Goal: Task Accomplishment & Management: Manage account settings

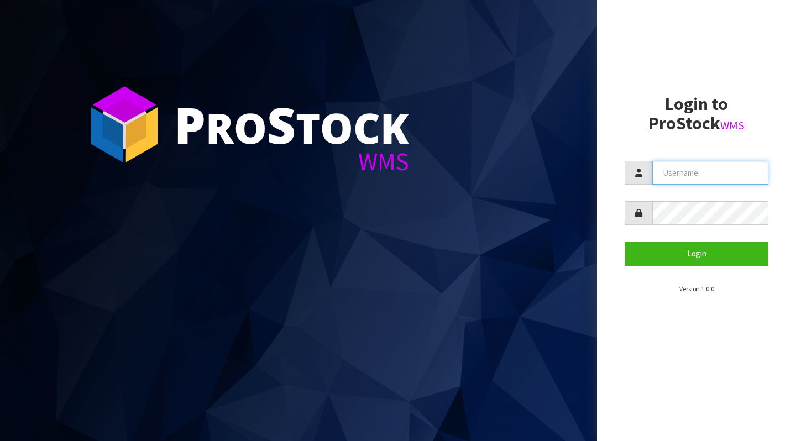
type input "[PERSON_NAME][EMAIL_ADDRESS][DOMAIN_NAME]"
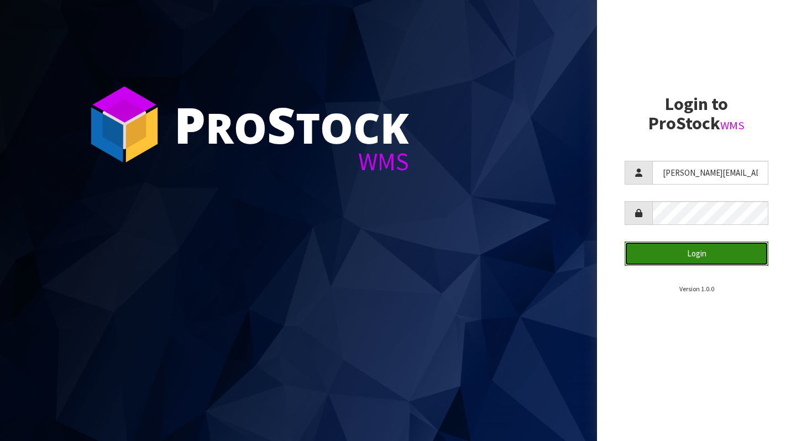
click at [657, 255] on button "Login" at bounding box center [697, 254] width 144 height 24
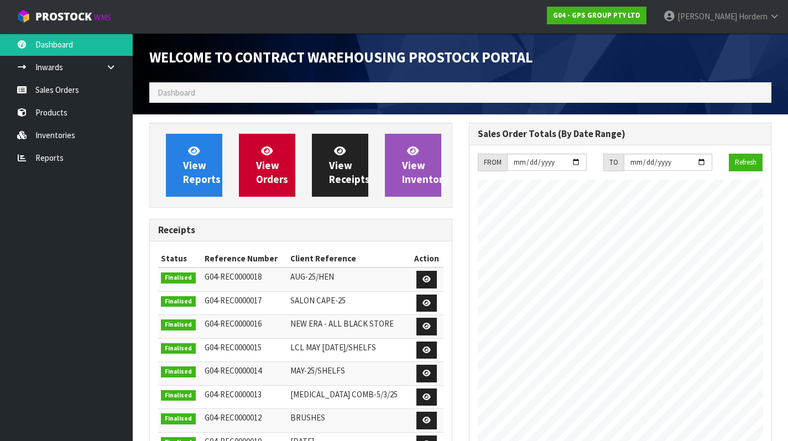
scroll to position [494, 319]
click at [64, 108] on link "Products" at bounding box center [66, 112] width 133 height 23
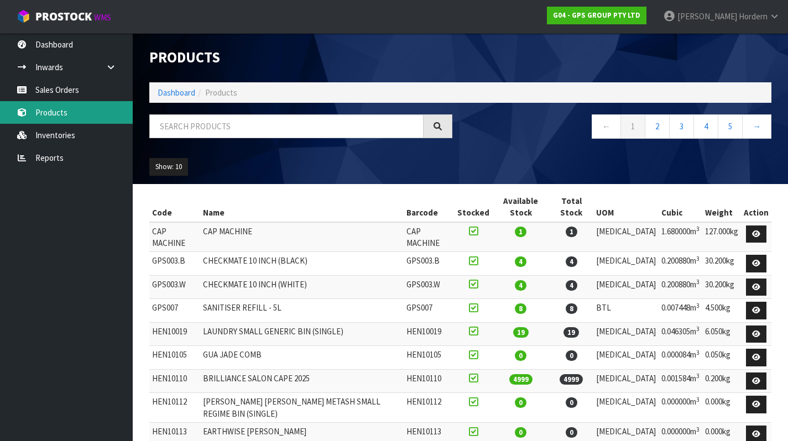
scroll to position [41, 0]
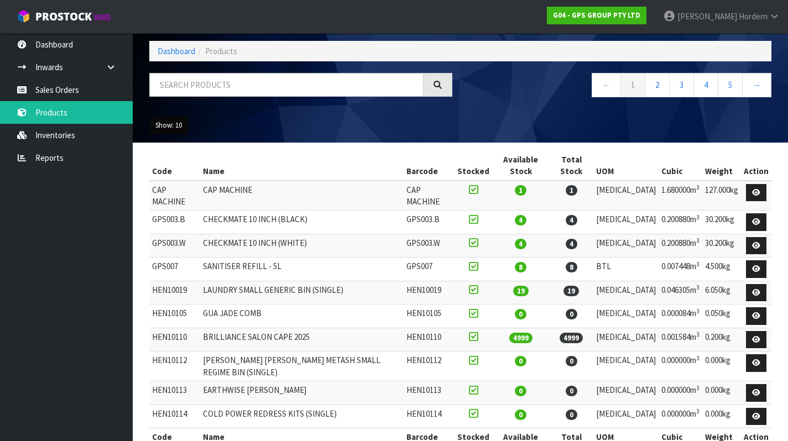
click at [170, 127] on button "Show: 10" at bounding box center [168, 126] width 39 height 18
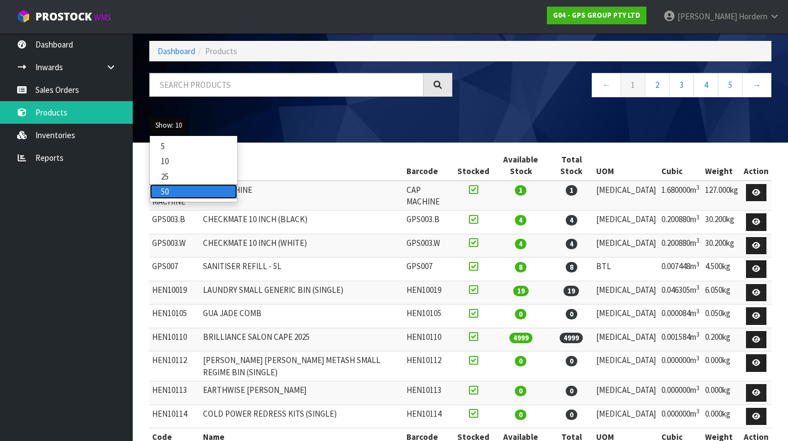
click at [188, 195] on link "50" at bounding box center [193, 191] width 87 height 15
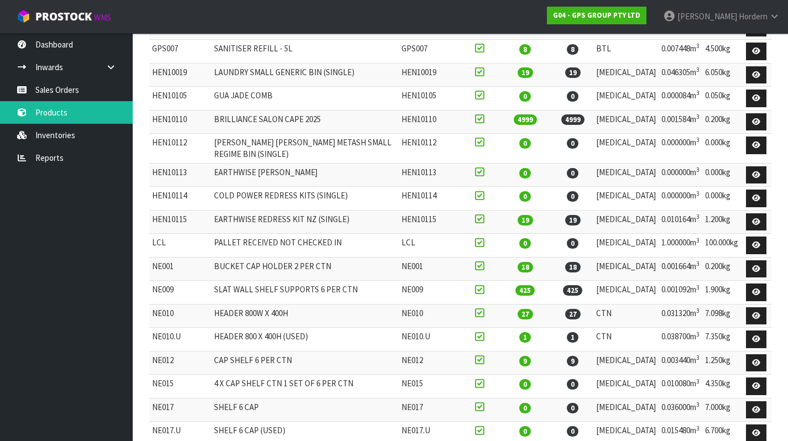
scroll to position [128, 0]
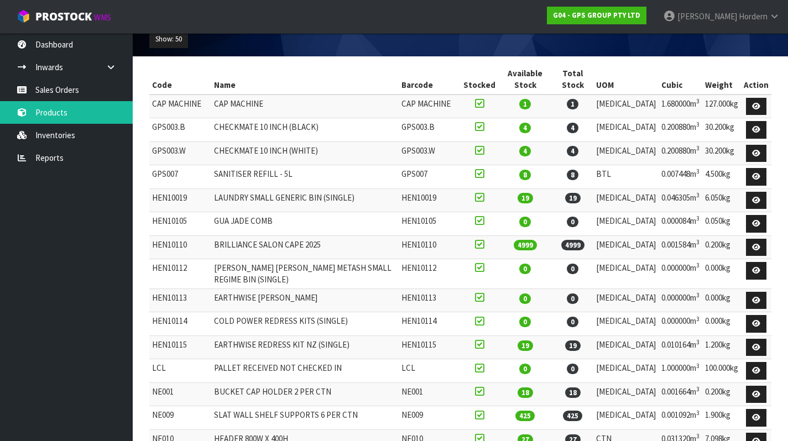
click at [267, 264] on td "[PERSON_NAME] [PERSON_NAME] METASH SMALL REGIME BIN (SINGLE)" at bounding box center [304, 274] width 187 height 30
click at [757, 271] on icon at bounding box center [756, 270] width 8 height 7
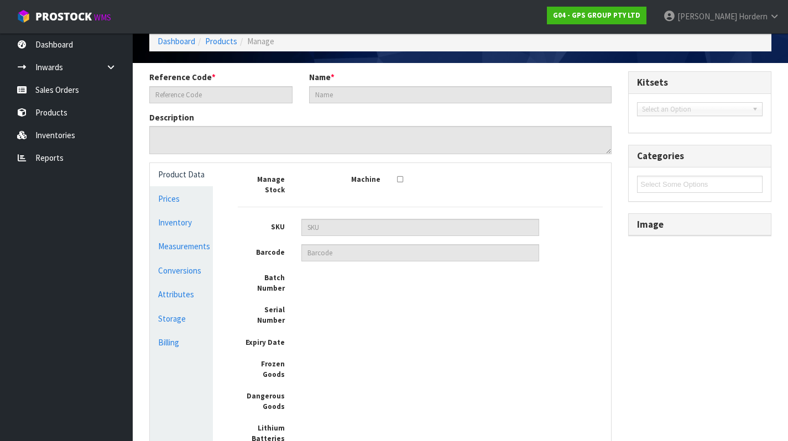
scroll to position [119, 0]
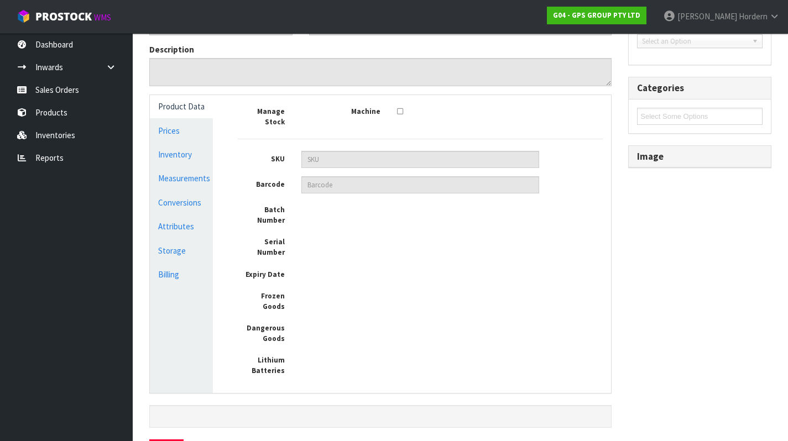
type input "HEN10112"
type input "[PERSON_NAME] [PERSON_NAME] METASH SMALL REGIME BIN (SINGLE)"
click at [187, 134] on link "Prices" at bounding box center [181, 130] width 63 height 23
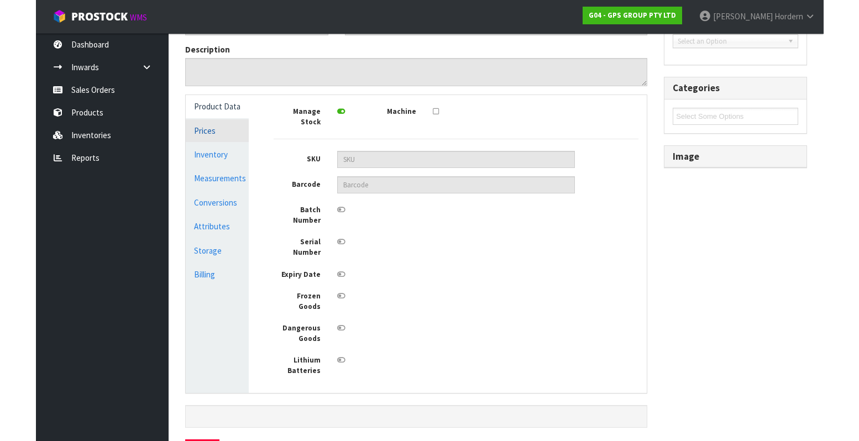
scroll to position [51, 0]
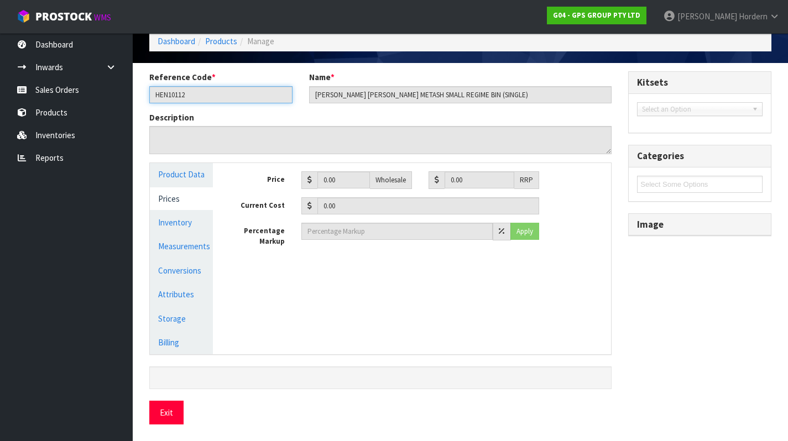
click at [228, 98] on input "HEN10112" at bounding box center [220, 94] width 143 height 17
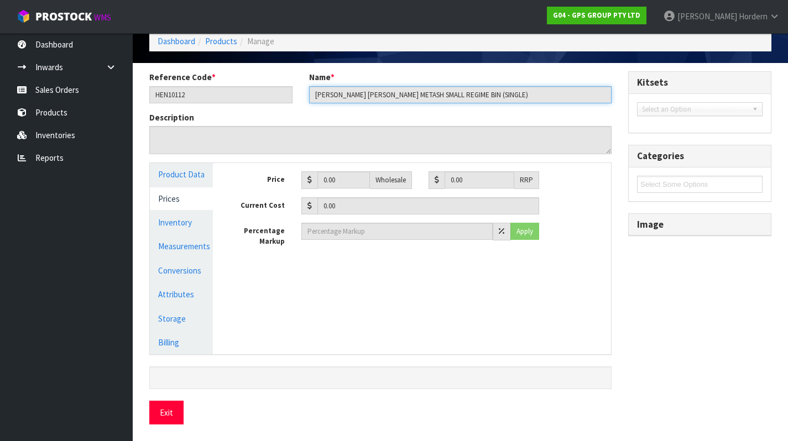
click at [388, 95] on input "[PERSON_NAME] [PERSON_NAME] METASH SMALL REGIME BIN (SINGLE)" at bounding box center [460, 94] width 303 height 17
drag, startPoint x: 438, startPoint y: 90, endPoint x: 308, endPoint y: 83, distance: 130.2
click at [301, 84] on div "Name * [PERSON_NAME] [PERSON_NAME] METASH SMALL REGIME BIN (SINGLE)" at bounding box center [460, 87] width 319 height 32
click at [452, 97] on input "[PERSON_NAME] [PERSON_NAME] METASH SMALL REGIME BIN (SINGLE)" at bounding box center [460, 94] width 303 height 17
click at [508, 100] on input "[PERSON_NAME] [PERSON_NAME] METASH SMALL REGIME BIN (SINGLE)" at bounding box center [460, 94] width 303 height 17
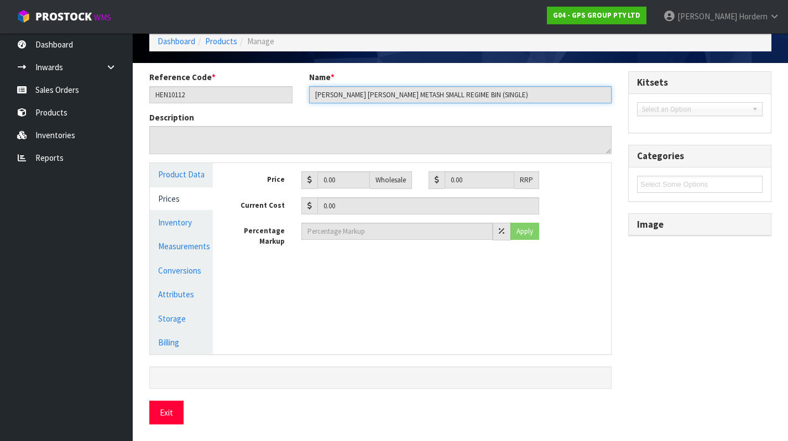
click at [343, 91] on input "[PERSON_NAME] [PERSON_NAME] METASH SMALL REGIME BIN (SINGLE)" at bounding box center [460, 94] width 303 height 17
click at [358, 98] on input "[PERSON_NAME] [PERSON_NAME] METASH SMALL REGIME BIN (SINGLE)" at bounding box center [460, 94] width 303 height 17
drag, startPoint x: 473, startPoint y: 97, endPoint x: 381, endPoint y: 90, distance: 92.7
click at [381, 90] on input "[PERSON_NAME] [PERSON_NAME] METASH SMALL REGIME BIN (SINGLE)" at bounding box center [460, 94] width 303 height 17
